Goal: Communication & Community: Connect with others

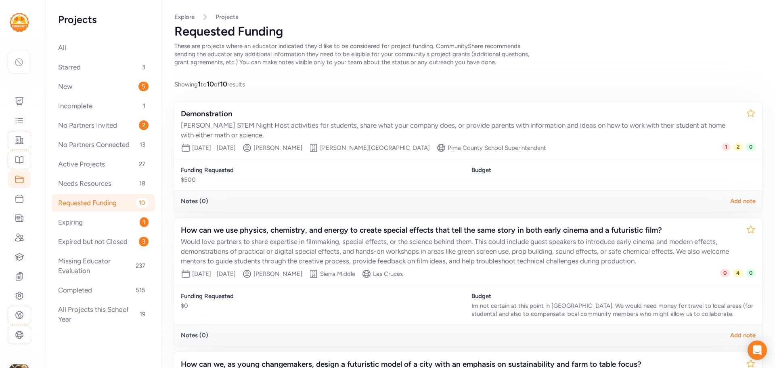
scroll to position [404, 0]
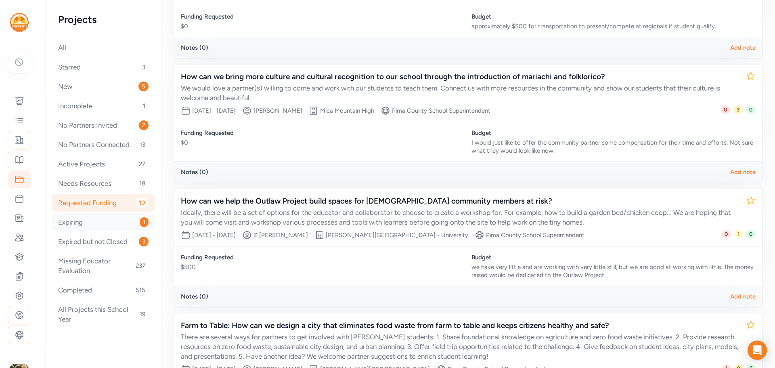
click at [69, 224] on div "Expiring 1" at bounding box center [103, 222] width 103 height 18
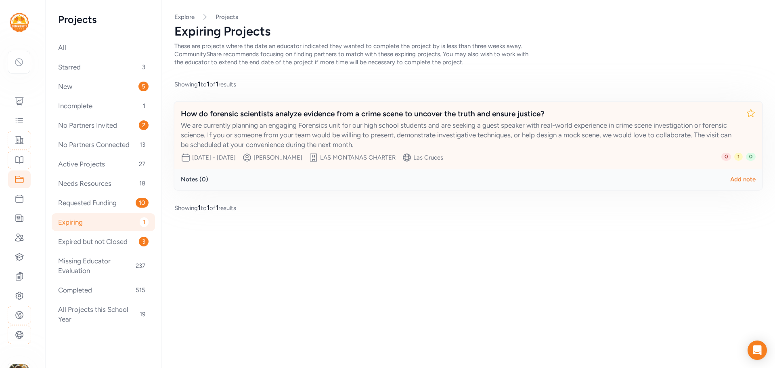
click at [340, 134] on div "We are currently planning an engaging Forensics unit for our high school studen…" at bounding box center [460, 134] width 558 height 29
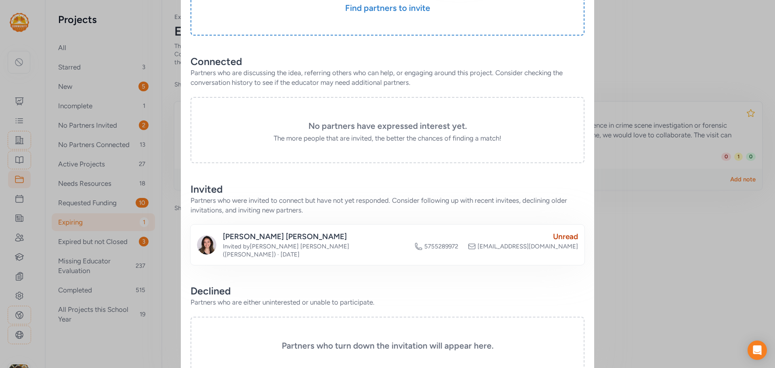
scroll to position [231, 0]
click at [556, 230] on div "Unread" at bounding box center [495, 235] width 163 height 11
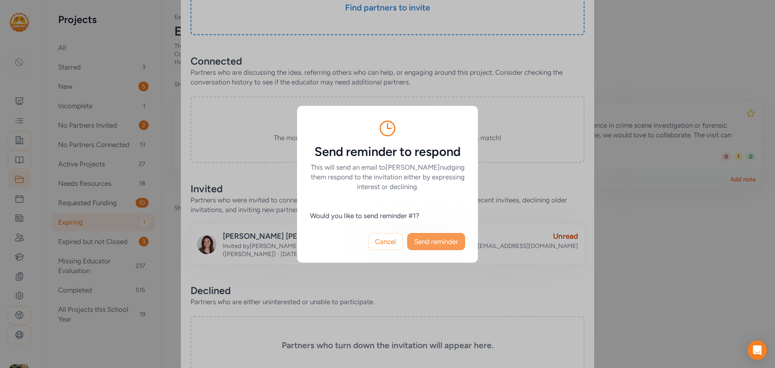
click at [440, 243] on span "Send reminder" at bounding box center [436, 241] width 44 height 10
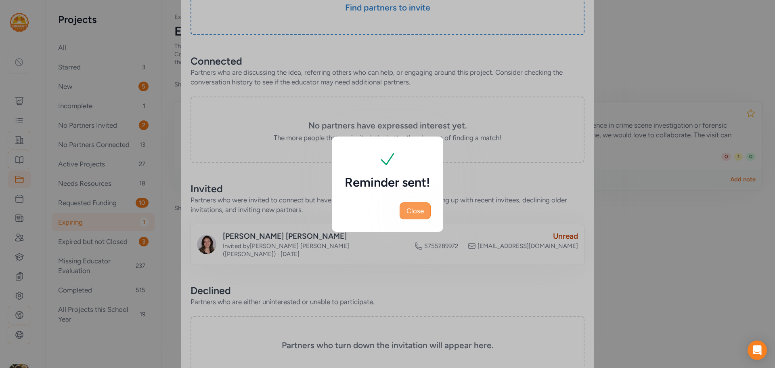
click at [417, 210] on span "Close" at bounding box center [414, 211] width 17 height 10
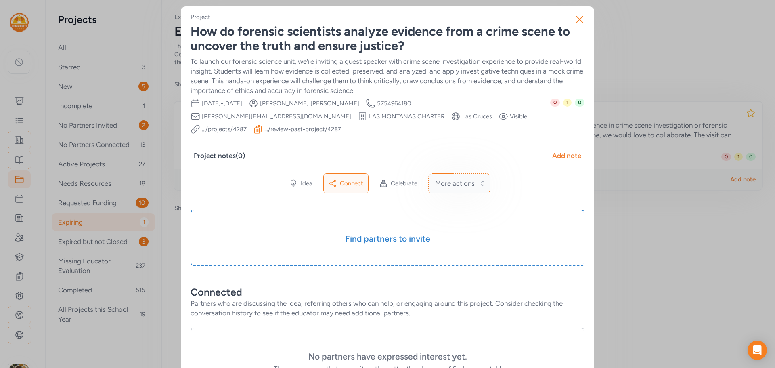
click at [460, 178] on span "More actions" at bounding box center [455, 183] width 40 height 10
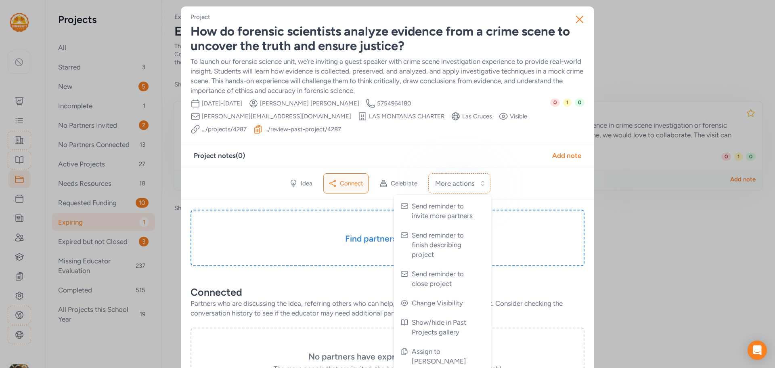
click at [526, 130] on div "Project How do forensic scientists analyze evidence from a crime scene to uncov…" at bounding box center [387, 308] width 394 height 590
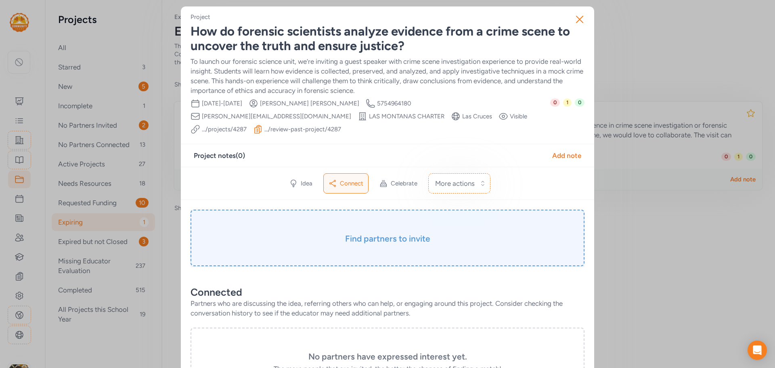
click at [379, 209] on div "Find partners to invite" at bounding box center [387, 237] width 394 height 56
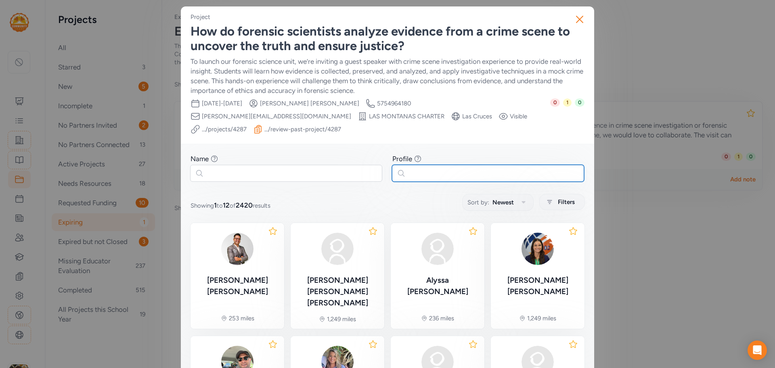
click at [419, 165] on input "text" at bounding box center [488, 173] width 192 height 17
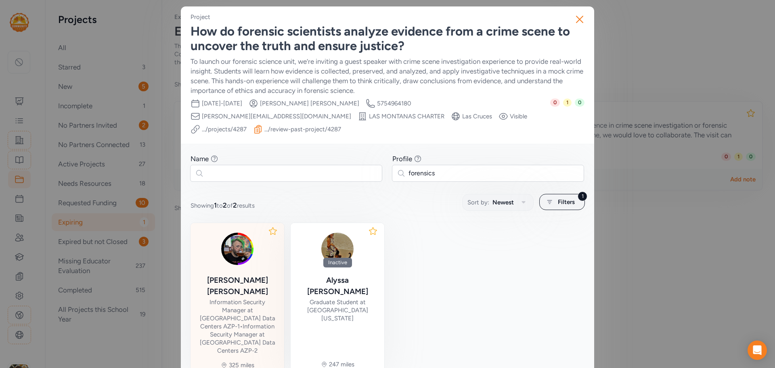
click at [242, 298] on div "Information Security Manager at [GEOGRAPHIC_DATA] Data Centers AZP-1 • Informat…" at bounding box center [237, 326] width 81 height 56
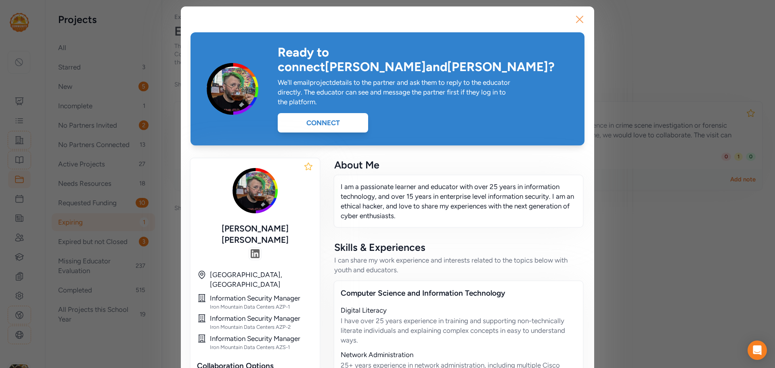
click at [575, 15] on icon "button" at bounding box center [579, 19] width 13 height 13
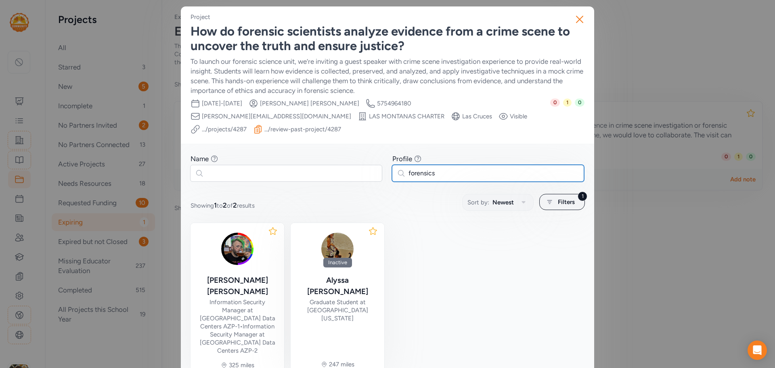
click at [438, 165] on input "forensics" at bounding box center [488, 173] width 192 height 17
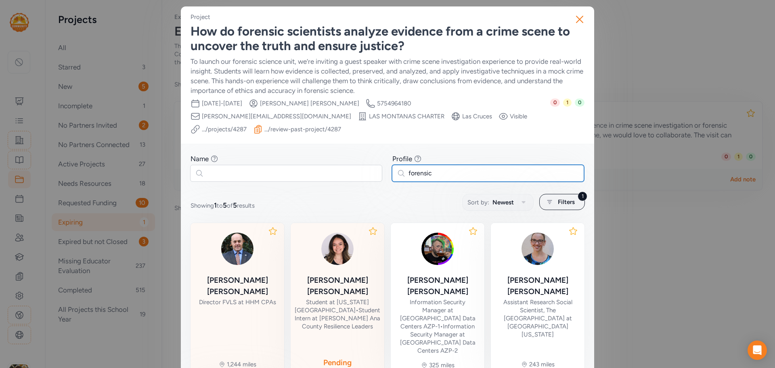
type input "forensic"
click at [245, 298] on div "Director FVLS at HHM CPAs" at bounding box center [237, 302] width 77 height 8
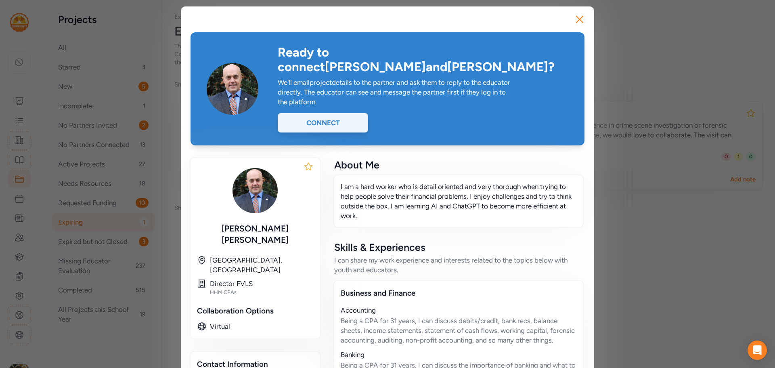
click at [338, 113] on div "Connect" at bounding box center [323, 122] width 90 height 19
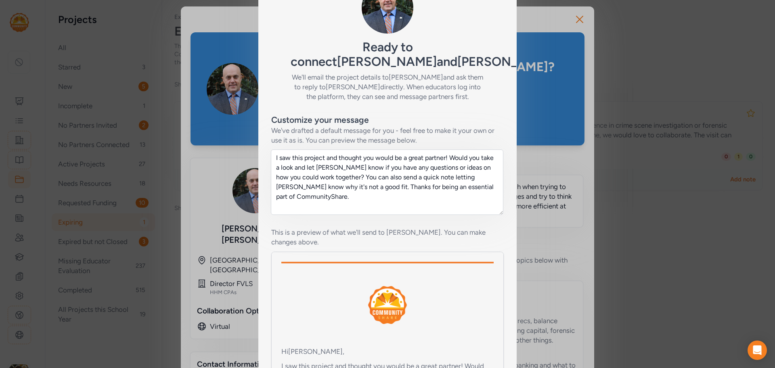
scroll to position [128, 0]
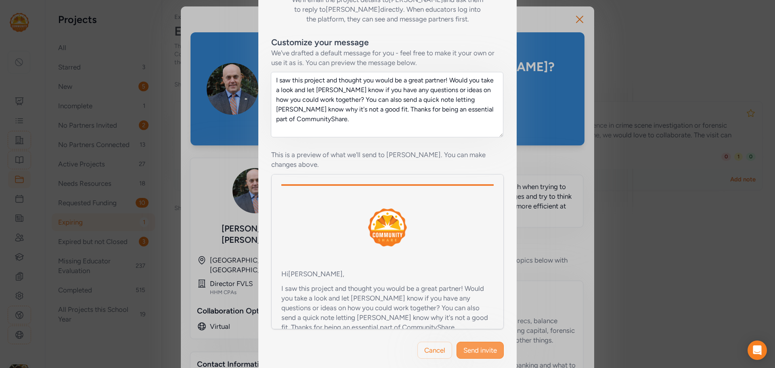
click at [479, 345] on span "Send invite" at bounding box center [479, 350] width 33 height 10
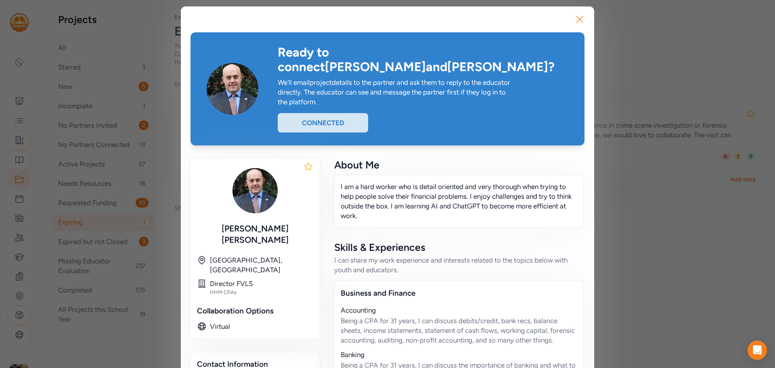
click at [577, 17] on icon "button" at bounding box center [579, 19] width 13 height 13
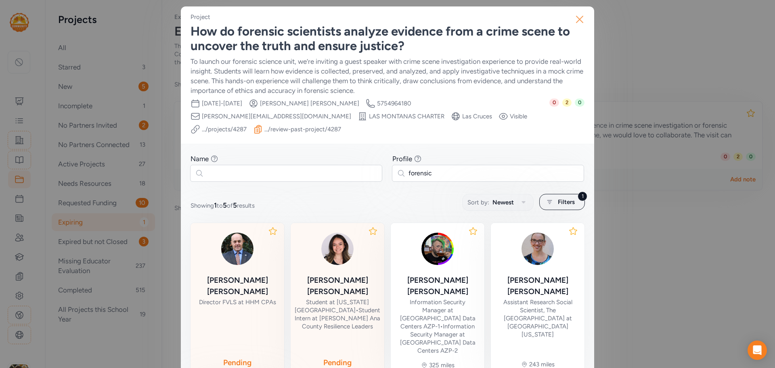
click at [579, 16] on icon "button" at bounding box center [579, 19] width 6 height 6
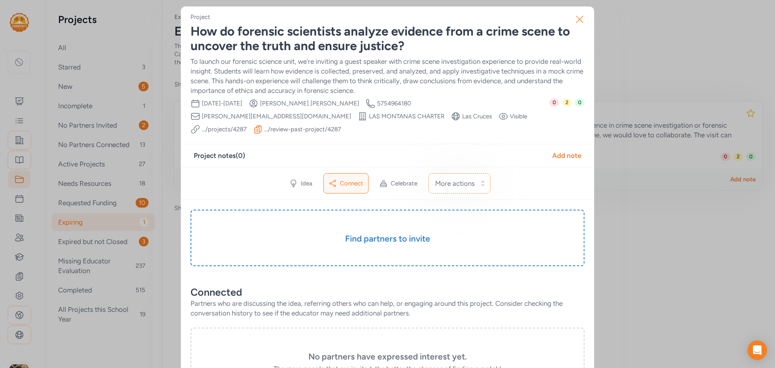
click at [578, 17] on icon "button" at bounding box center [579, 19] width 13 height 13
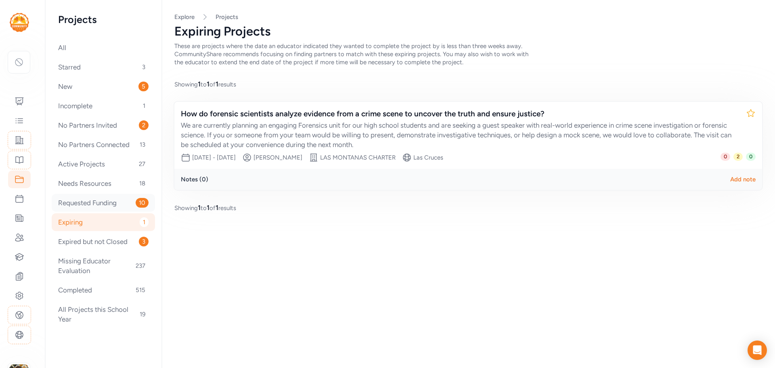
click at [84, 205] on div "Requested Funding 10" at bounding box center [103, 203] width 103 height 18
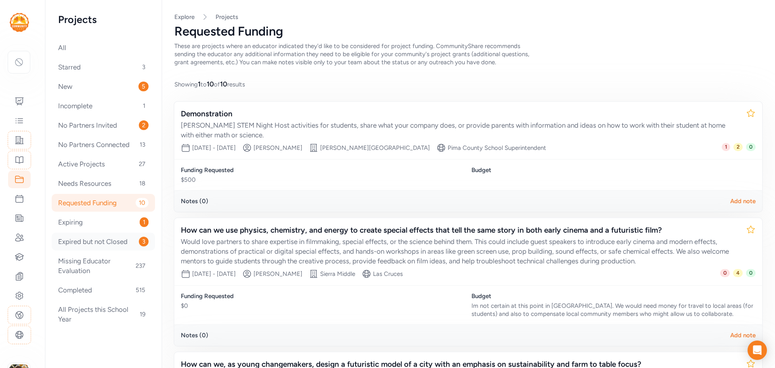
click at [90, 239] on div "Expired but not Closed 3" at bounding box center [103, 241] width 103 height 18
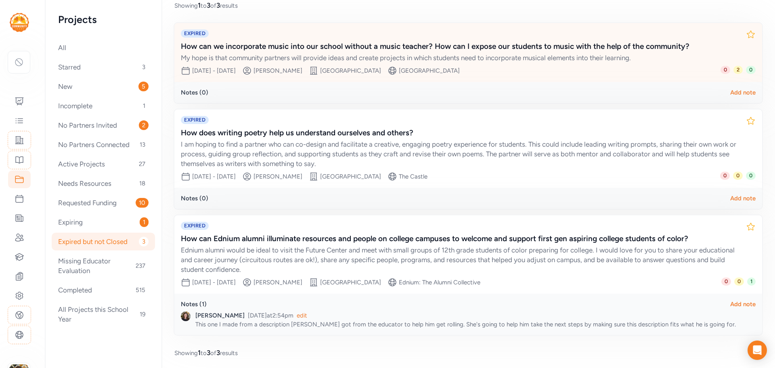
scroll to position [131, 0]
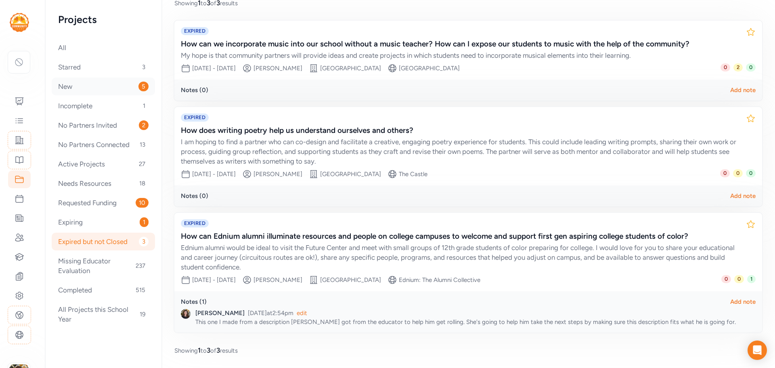
click at [79, 86] on div "New 5" at bounding box center [103, 86] width 103 height 18
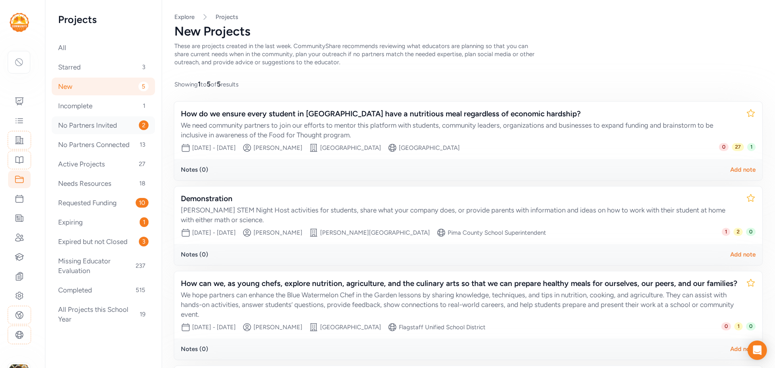
click at [90, 130] on div "No Partners Invited 2" at bounding box center [103, 125] width 103 height 18
